Goal: Task Accomplishment & Management: Understand process/instructions

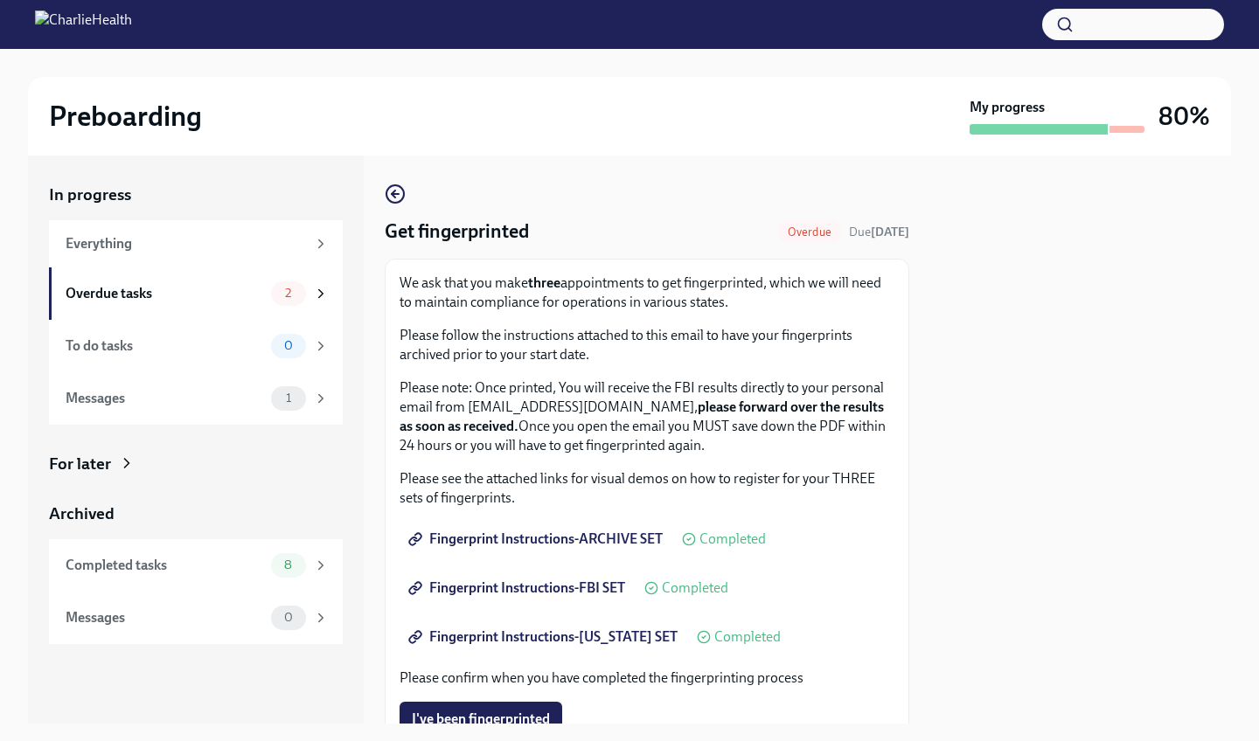
scroll to position [248, 0]
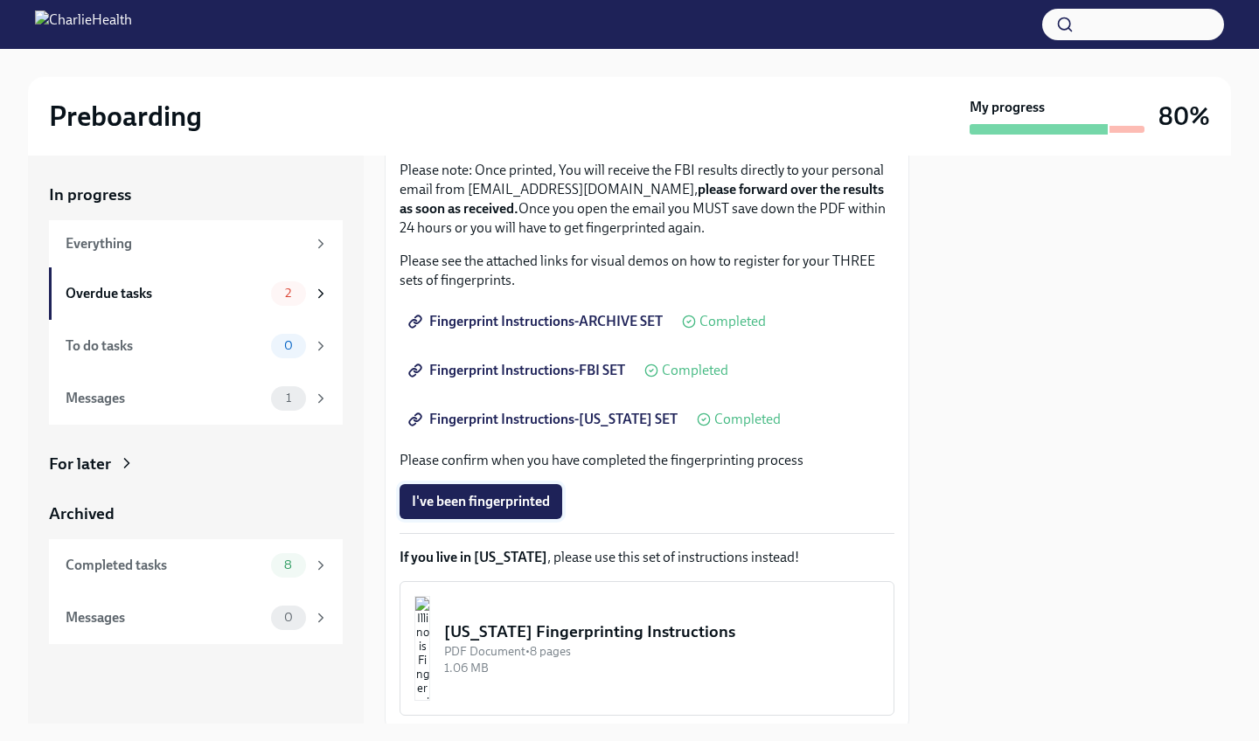
click at [488, 496] on span "I've been fingerprinted" at bounding box center [481, 501] width 138 height 17
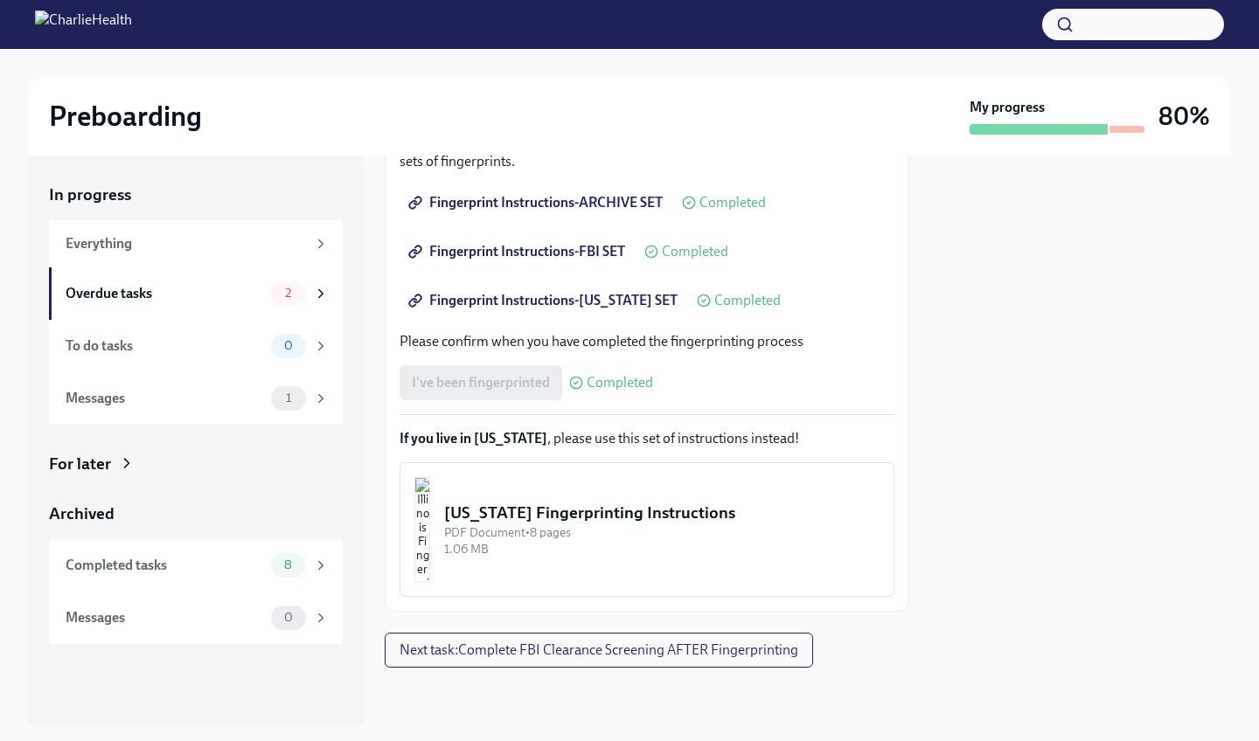
scroll to position [337, 0]
click at [459, 654] on span "Next task : Complete FBI Clearance Screening AFTER Fingerprinting" at bounding box center [599, 650] width 399 height 17
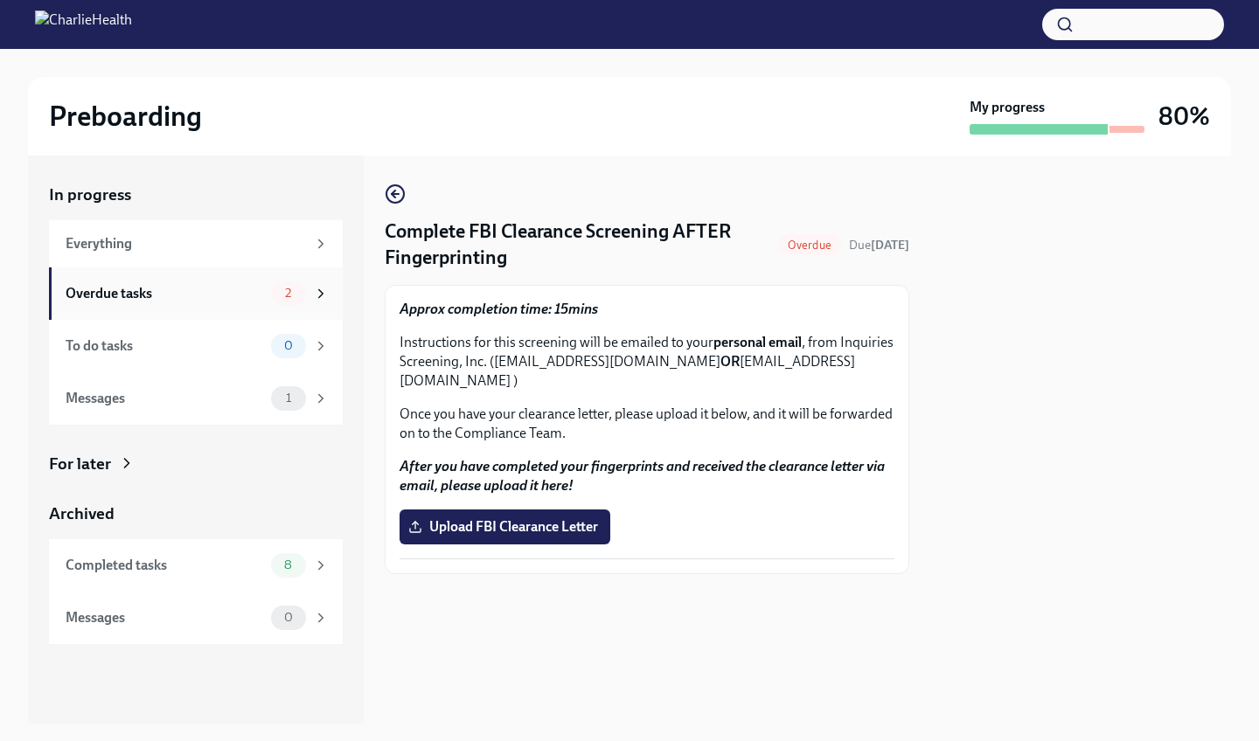
click at [317, 296] on icon at bounding box center [321, 294] width 16 height 16
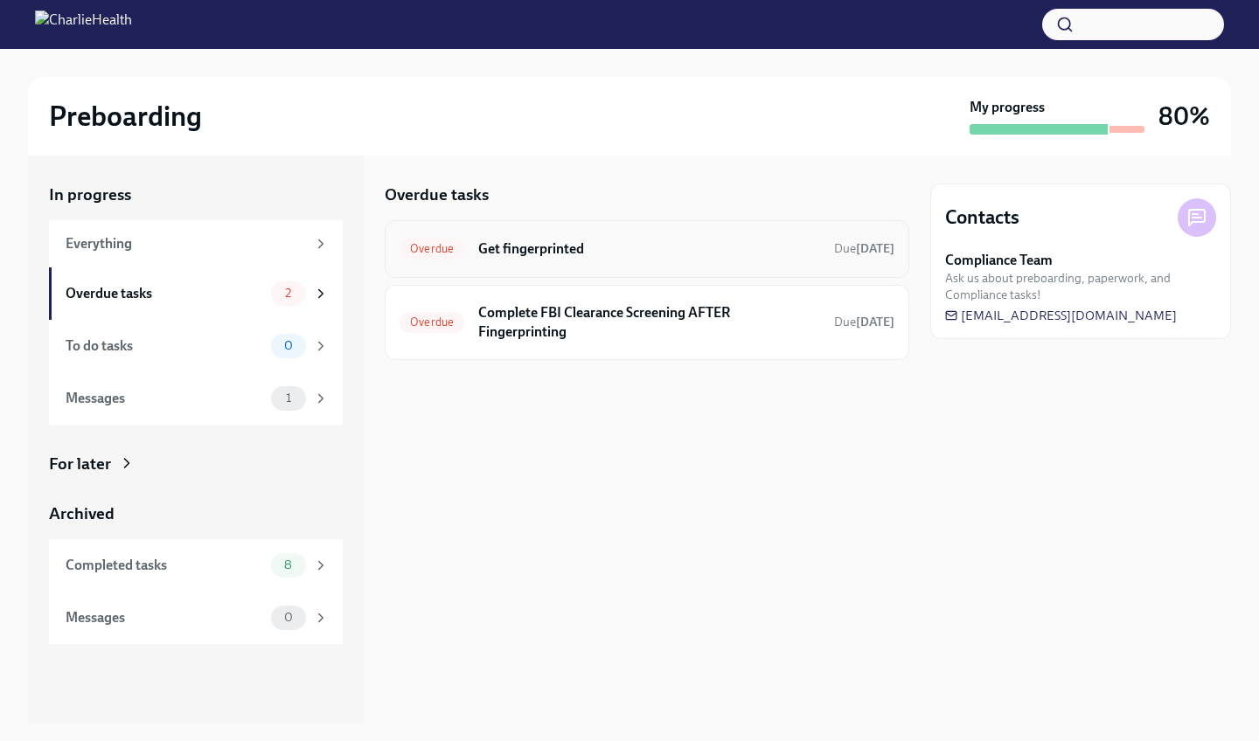
click at [497, 258] on div "Overdue Get fingerprinted Due 5 days ago" at bounding box center [647, 249] width 495 height 28
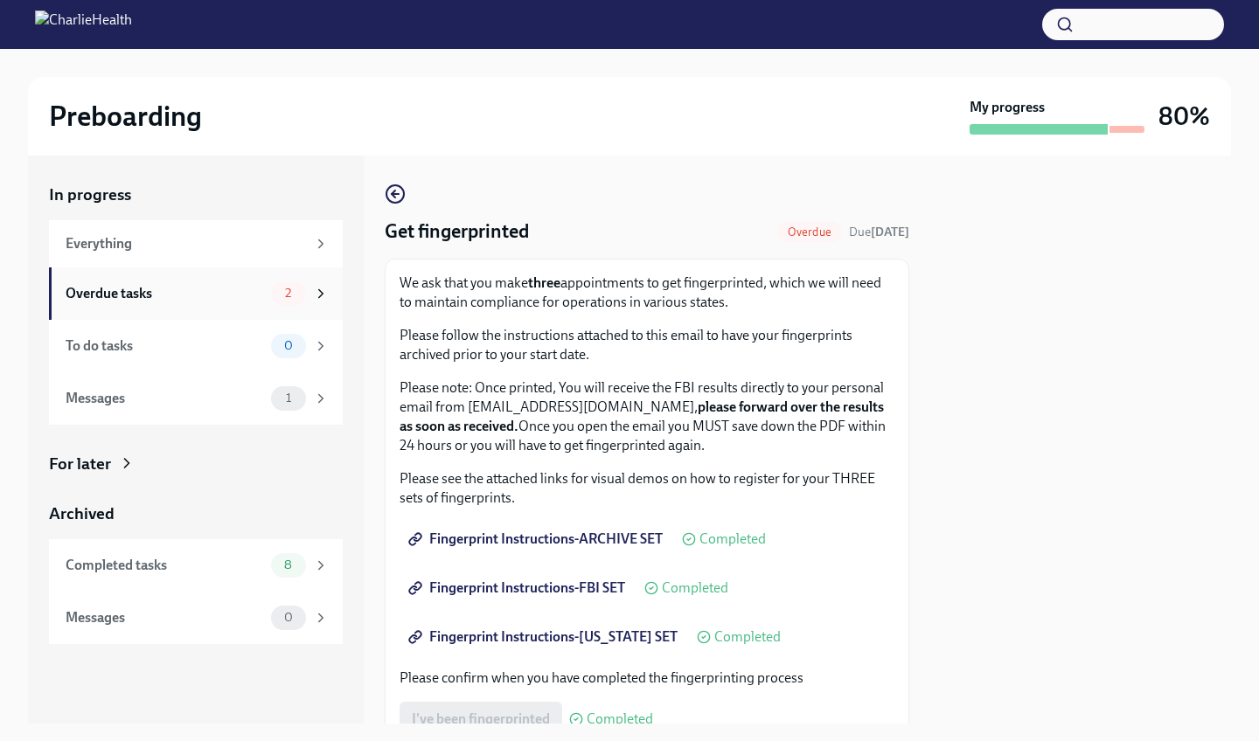
click at [302, 288] on span "2" at bounding box center [288, 293] width 27 height 13
